Goal: Task Accomplishment & Management: Use online tool/utility

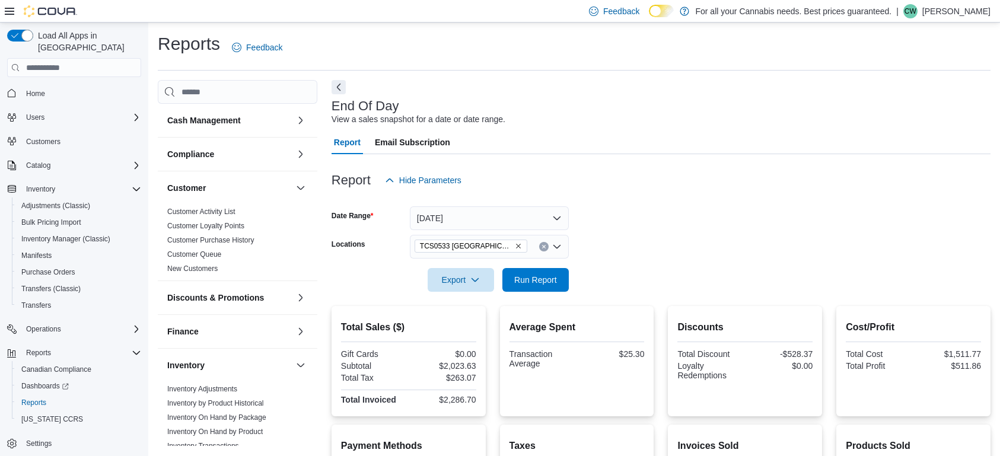
scroll to position [187, 0]
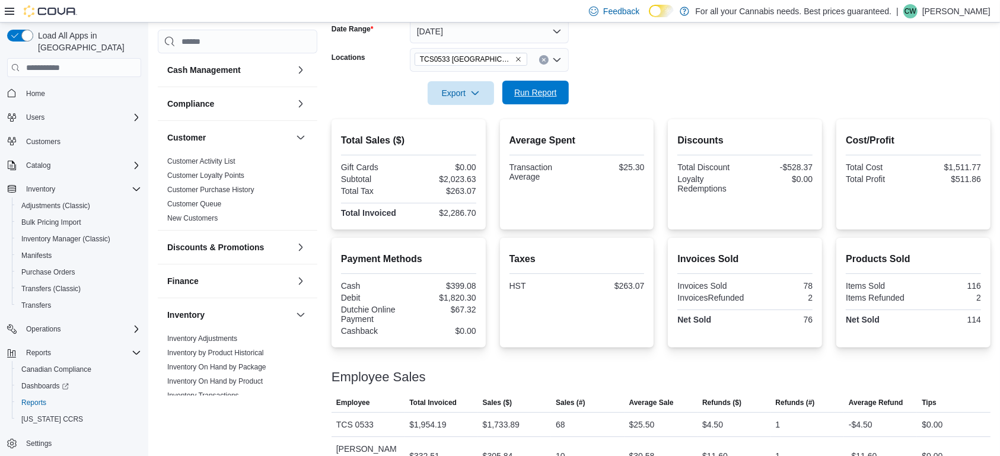
click at [550, 94] on span "Run Report" at bounding box center [535, 93] width 43 height 12
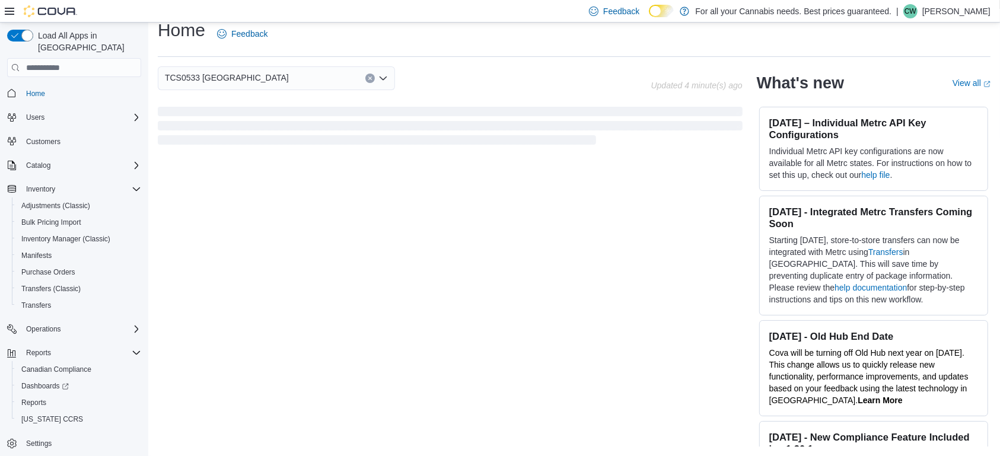
scroll to position [14, 0]
